Goal: Information Seeking & Learning: Learn about a topic

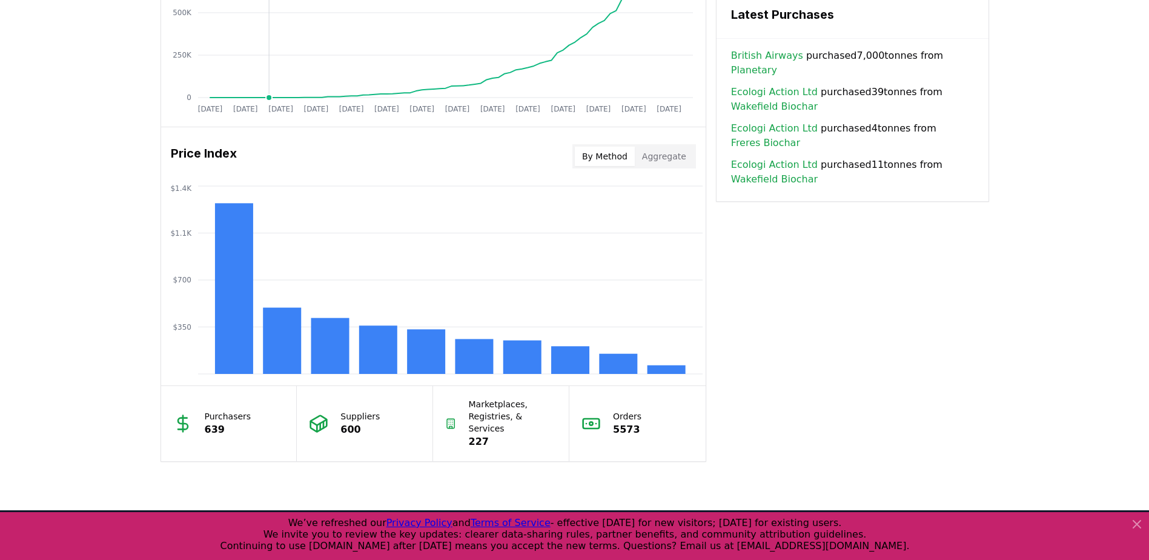
scroll to position [1015, 0]
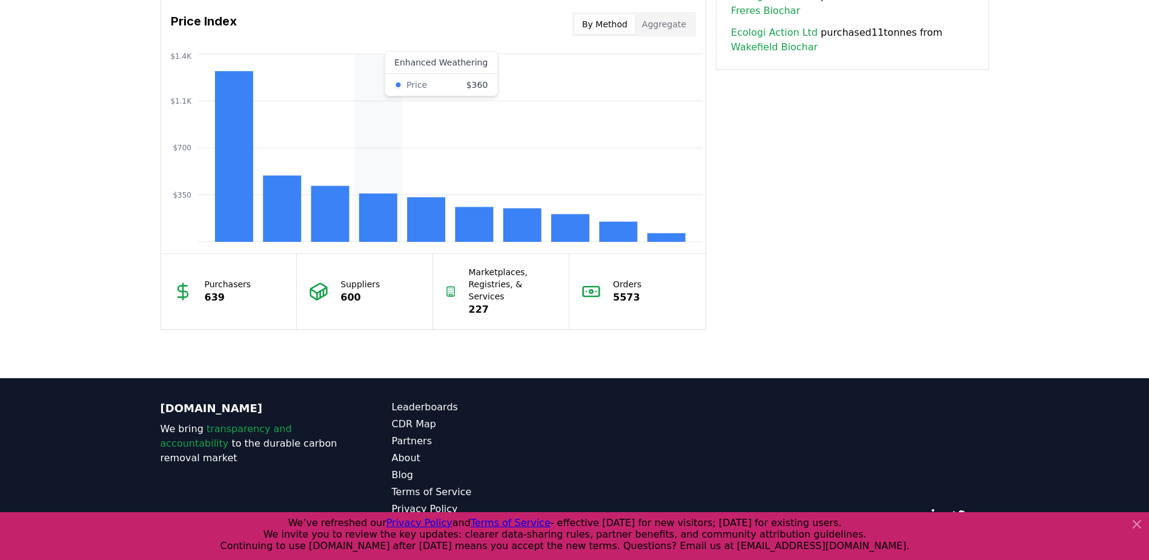
click at [380, 211] on rect at bounding box center [378, 217] width 38 height 48
click at [384, 174] on icon "$350 $700 $1.1K $1.4K" at bounding box center [433, 148] width 545 height 194
drag, startPoint x: 384, startPoint y: 174, endPoint x: 384, endPoint y: 214, distance: 39.4
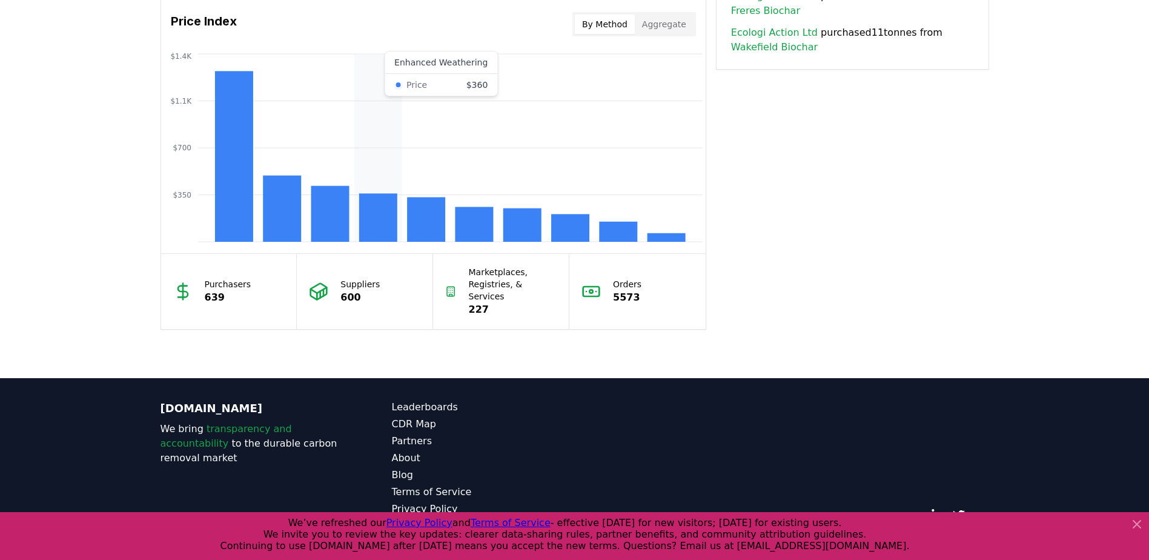
click at [384, 214] on rect at bounding box center [378, 217] width 38 height 48
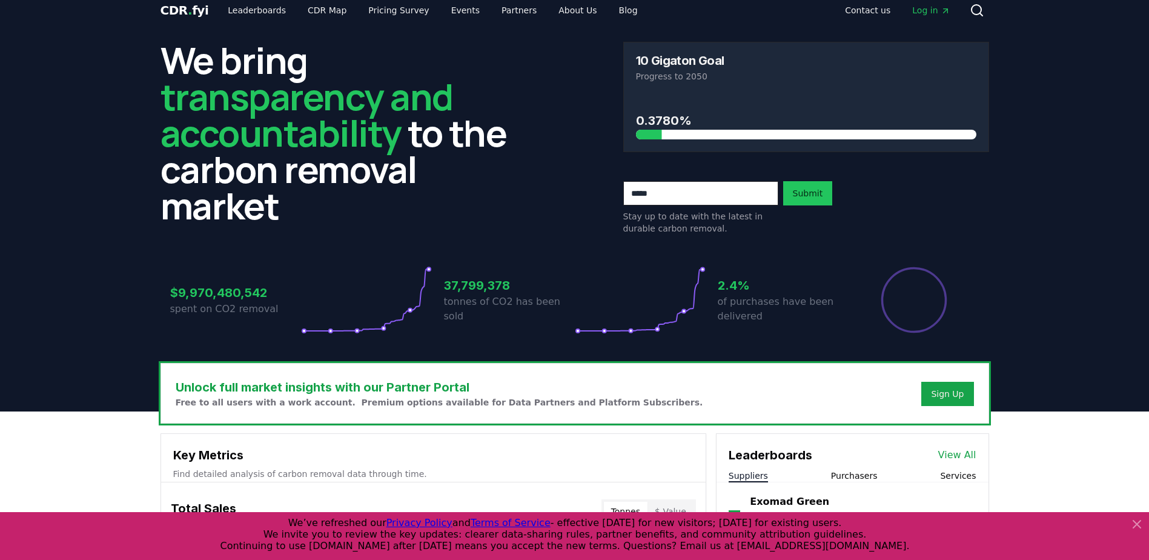
scroll to position [0, 0]
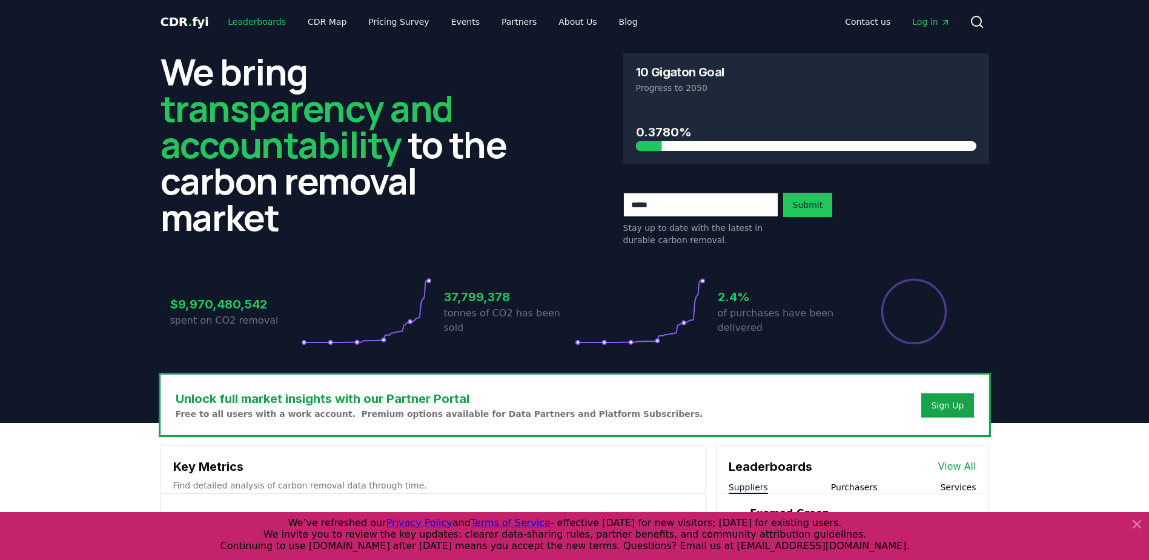
click at [244, 22] on link "Leaderboards" at bounding box center [257, 22] width 78 height 22
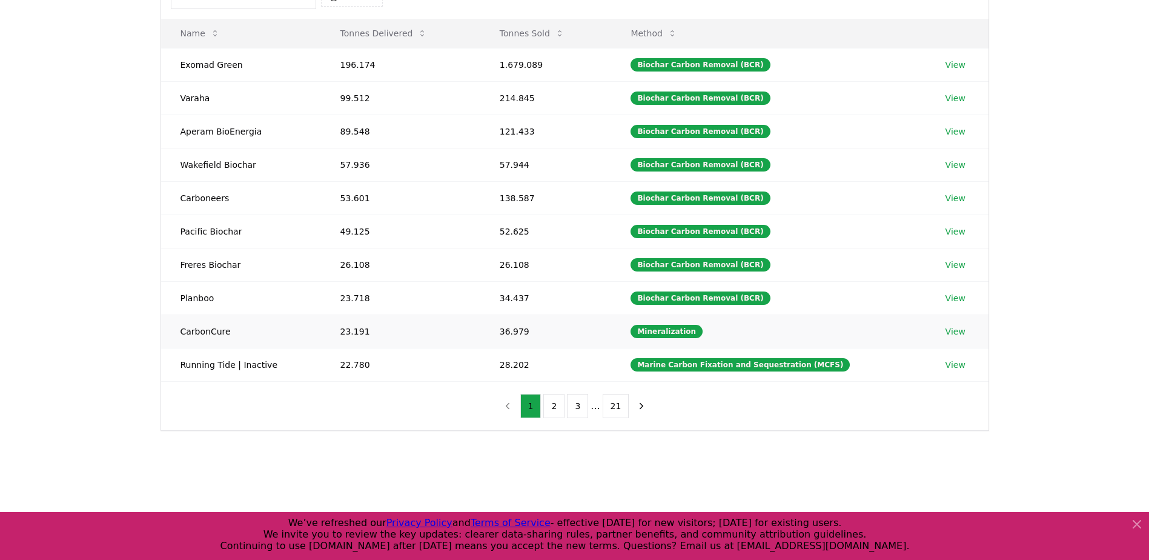
scroll to position [182, 0]
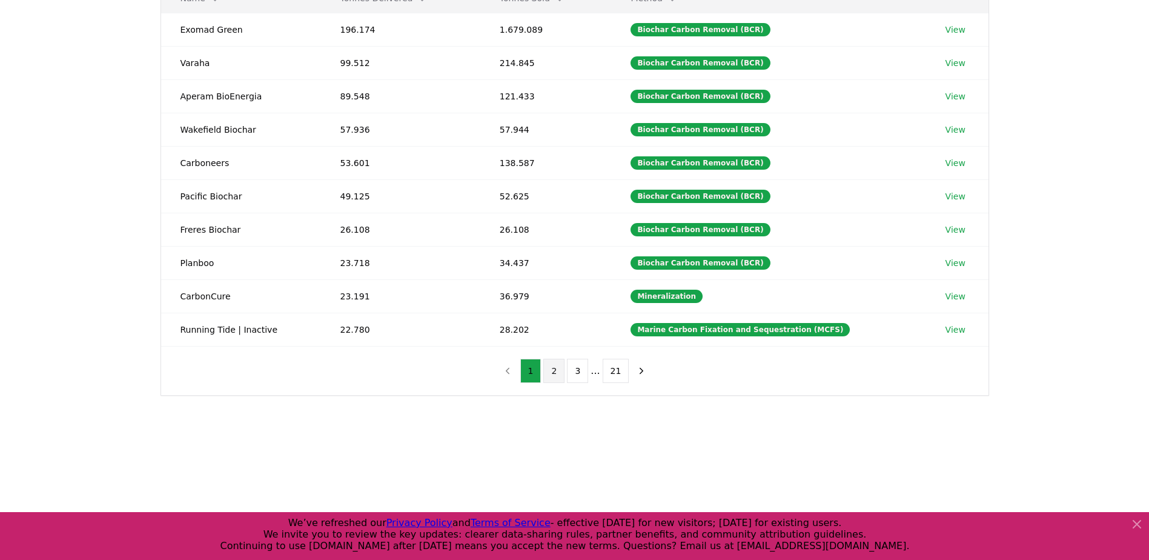
click at [553, 367] on button "2" at bounding box center [553, 371] width 21 height 24
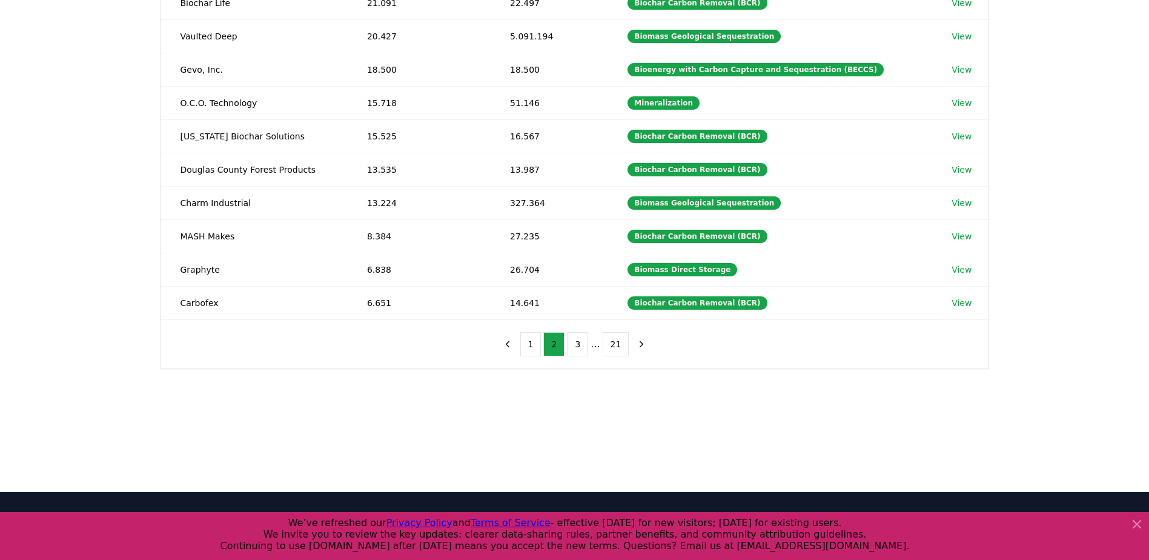
scroll to position [242, 0]
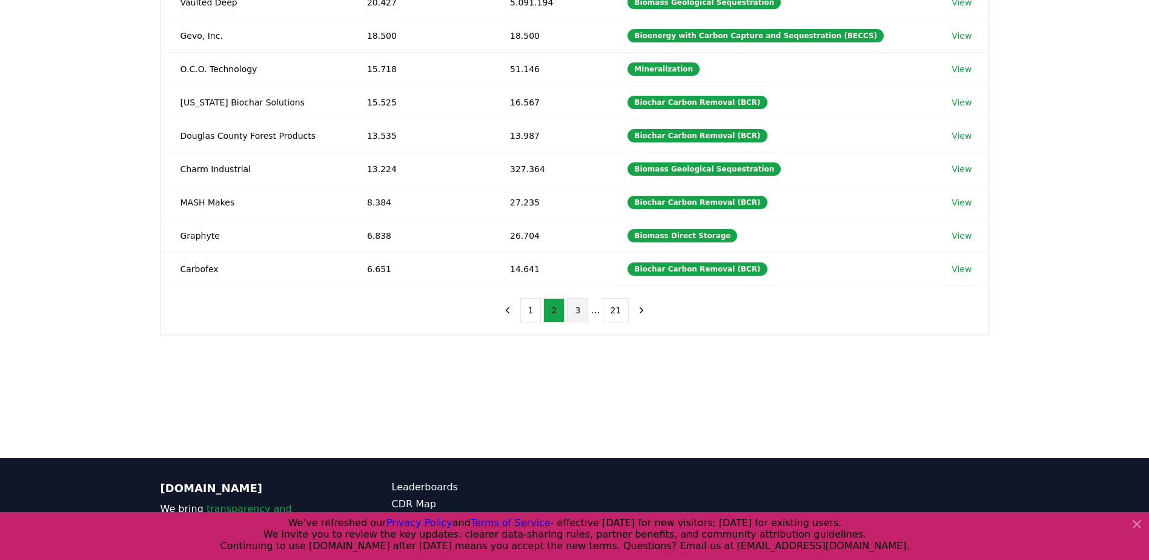
click at [579, 307] on button "3" at bounding box center [577, 310] width 21 height 24
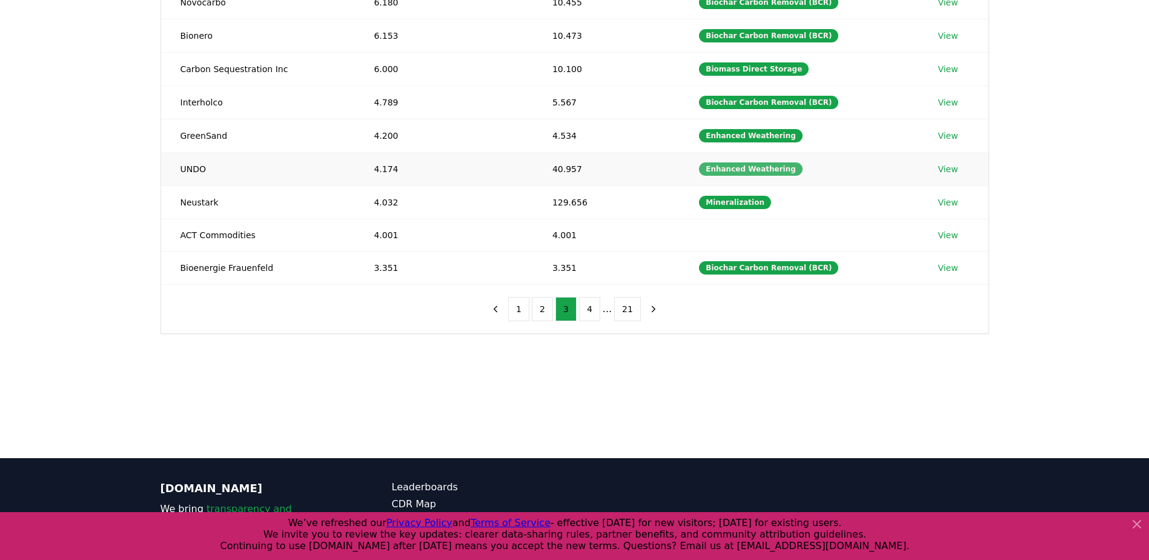
click at [760, 170] on div "Enhanced Weathering" at bounding box center [751, 168] width 104 height 13
click at [946, 170] on link "View" at bounding box center [948, 169] width 20 height 12
